Goal: Task Accomplishment & Management: Complete application form

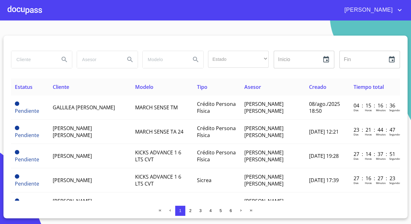
click at [33, 12] on div at bounding box center [25, 10] width 34 height 20
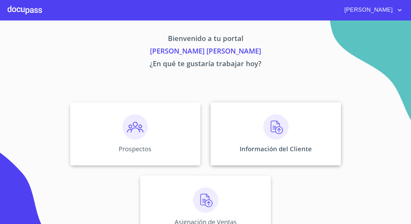
click at [259, 134] on div "Información del Cliente" at bounding box center [276, 134] width 130 height 63
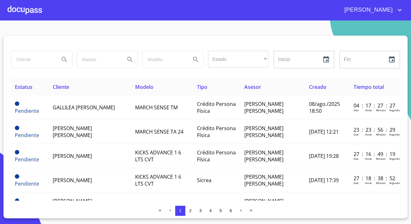
click at [35, 59] on input "search" at bounding box center [32, 59] width 43 height 17
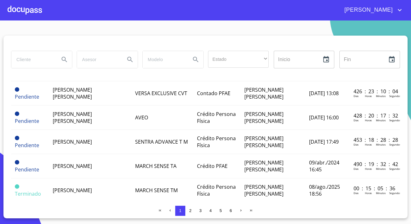
scroll to position [373, 0]
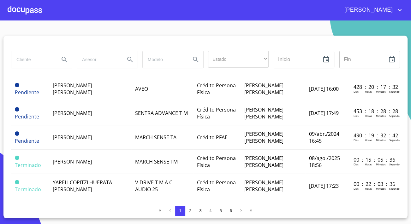
click at [85, 158] on span "[PERSON_NAME]" at bounding box center [72, 161] width 39 height 7
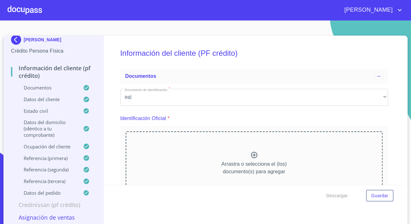
click at [184, 155] on div "Arrastra o selecciona el (los) documento(s) para agregar" at bounding box center [254, 164] width 257 height 64
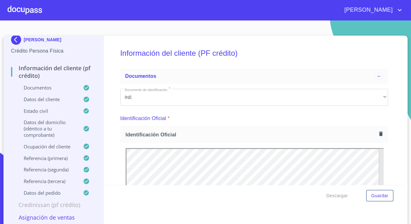
click at [54, 215] on p "Asignación de Ventas" at bounding box center [53, 218] width 85 height 8
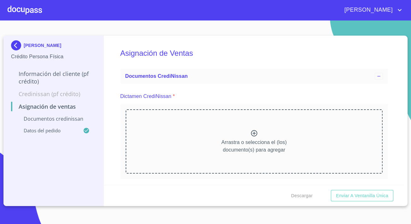
click at [214, 136] on div "Arrastra o selecciona el (los) documento(s) para agregar" at bounding box center [254, 142] width 257 height 64
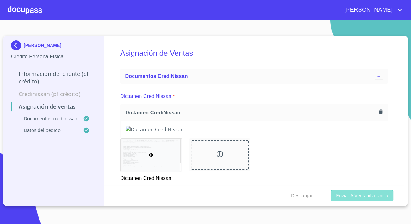
click at [359, 197] on span "Enviar a Ventanilla única" at bounding box center [362, 196] width 52 height 8
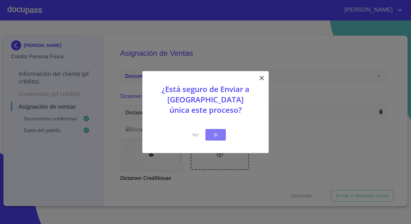
click at [220, 130] on button "Si" at bounding box center [215, 135] width 20 height 12
